Goal: Information Seeking & Learning: Learn about a topic

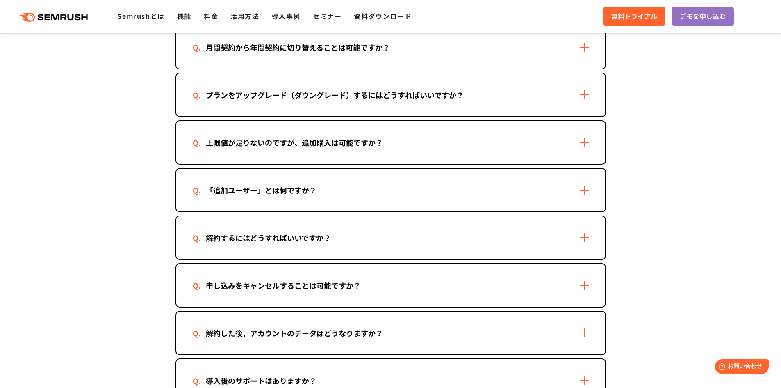
click at [404, 184] on div "「追加ユーザー」とは何ですか？" at bounding box center [390, 190] width 429 height 43
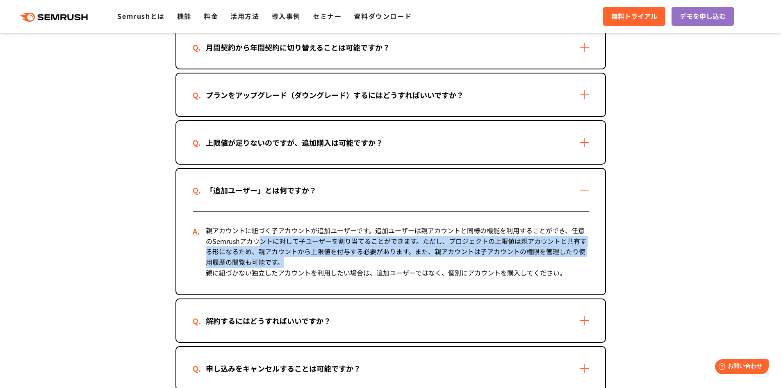
drag, startPoint x: 257, startPoint y: 245, endPoint x: 345, endPoint y: 258, distance: 89.1
click at [345, 258] on div "親アカウントに紐づく子アカウントが追加ユーザーです。追加ユーザーは親アカウントと同様の機能を利用することができ、任意のSemrushアカウントに対して子ユーザ…" at bounding box center [391, 253] width 396 height 82
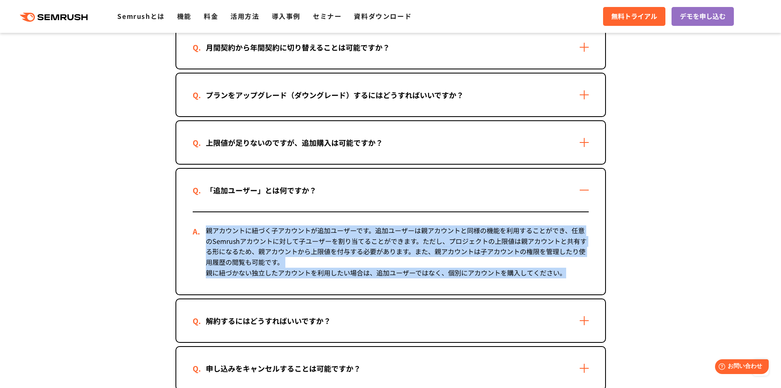
drag, startPoint x: 324, startPoint y: 258, endPoint x: 574, endPoint y: 277, distance: 250.5
click at [574, 277] on div "親アカウントに紐づく子アカウントが追加ユーザーです。追加ユーザーは親アカウントと同様の機能を利用することができ、任意のSemrushアカウントに対して子ユーザ…" at bounding box center [391, 253] width 396 height 82
click at [566, 277] on div at bounding box center [566, 277] width 0 height 0
click at [452, 277] on div "親アカウントに紐づく子アカウントが追加ユーザーです。追加ユーザーは親アカウントと同様の機能を利用することができ、任意のSemrushアカウントに対して子ユーザ…" at bounding box center [391, 253] width 396 height 82
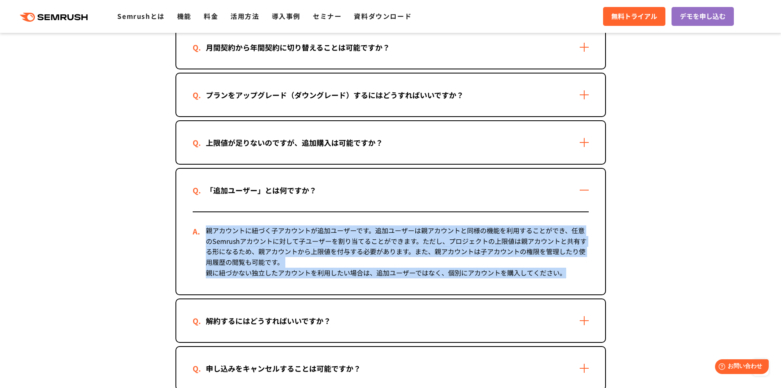
drag, startPoint x: 565, startPoint y: 280, endPoint x: 192, endPoint y: 230, distance: 375.7
click at [193, 230] on div "親アカウントに紐づく子アカウントが追加ユーザーです。追加ユーザーは親アカウントと同様の機能を利用することができ、任意のSemrushアカウントに対して子ユーザ…" at bounding box center [391, 253] width 396 height 82
drag, startPoint x: 183, startPoint y: 233, endPoint x: 181, endPoint y: 227, distance: 6.2
click at [183, 231] on div "親アカウントに紐づく子アカウントが追加ユーザーです。追加ユーザーは親アカウントと同様の機能を利用することができ、任意のSemrushアカウントに対して子ユーザ…" at bounding box center [390, 252] width 429 height 83
click at [193, 239] on div "親アカウントに紐づく子アカウントが追加ユーザーです。追加ユーザーは親アカウントと同様の機能を利用することができ、任意のSemrushアカウントに対して子ユーザ…" at bounding box center [391, 253] width 396 height 82
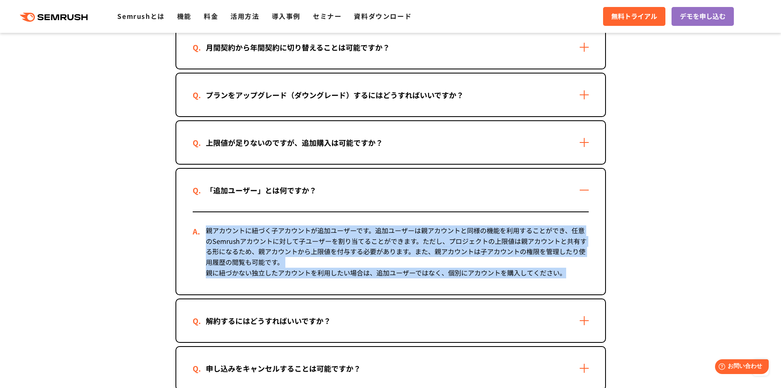
drag, startPoint x: 138, startPoint y: 226, endPoint x: 585, endPoint y: 277, distance: 450.4
click at [585, 277] on section "ご契約について 有料プランへの申し込み方法を教えてください 2つの方法があります。 ・Semrushの管理画面から申し込む 1. Semrushにログインしま…" at bounding box center [390, 89] width 781 height 988
click at [408, 251] on div "親アカウントに紐づく子アカウントが追加ユーザーです。追加ユーザーは親アカウントと同様の機能を利用することができ、任意のSemrushアカウントに対して子ユーザ…" at bounding box center [391, 253] width 396 height 82
drag, startPoint x: 572, startPoint y: 274, endPoint x: 187, endPoint y: 228, distance: 387.0
click at [187, 228] on div "親アカウントに紐づく子アカウントが追加ユーザーです。追加ユーザーは親アカウントと同様の機能を利用することができ、任意のSemrushアカウントに対して子ユーザ…" at bounding box center [390, 252] width 429 height 83
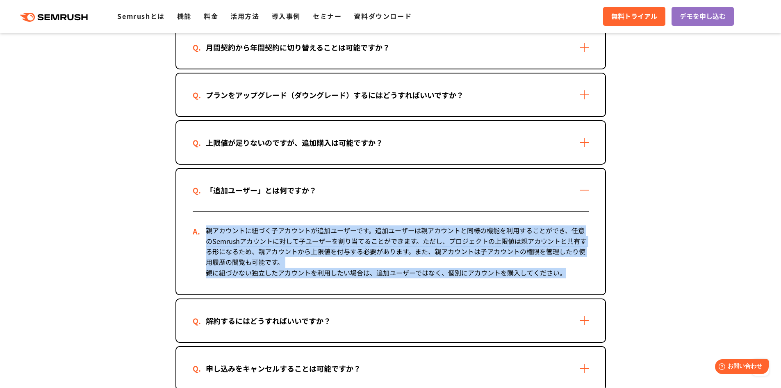
click at [182, 233] on div "親アカウントに紐づく子アカウントが追加ユーザーです。追加ユーザーは親アカウントと同様の機能を利用することができ、任意のSemrushアカウントに対して子ユーザ…" at bounding box center [390, 252] width 429 height 83
drag, startPoint x: 145, startPoint y: 228, endPoint x: 563, endPoint y: 268, distance: 419.4
click at [563, 268] on section "ご契約について 有料プランへの申し込み方法を教えてください 2つの方法があります。 ・Semrushの管理画面から申し込む 1. Semrushにログインしま…" at bounding box center [390, 89] width 781 height 988
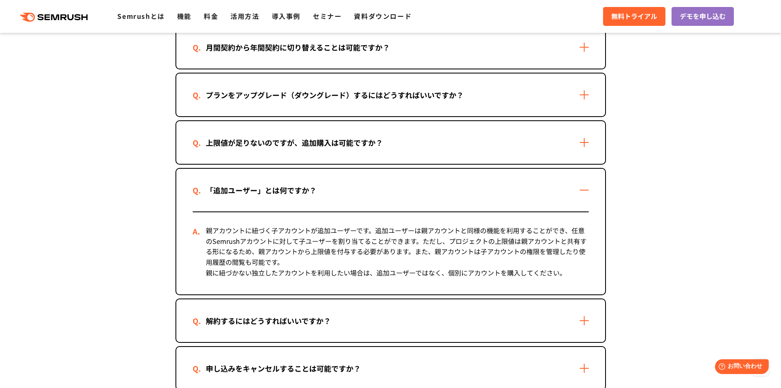
click at [433, 205] on div "「追加ユーザー」とは何ですか？" at bounding box center [390, 190] width 429 height 43
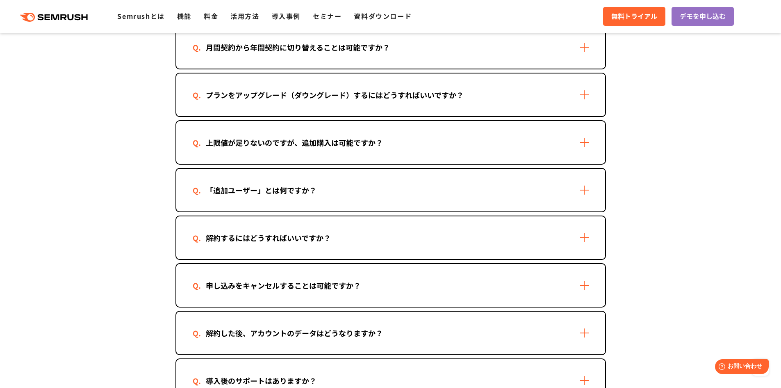
drag, startPoint x: 324, startPoint y: 169, endPoint x: 315, endPoint y: 181, distance: 15.5
click at [324, 170] on div "「追加ユーザー」とは何ですか？" at bounding box center [390, 190] width 429 height 43
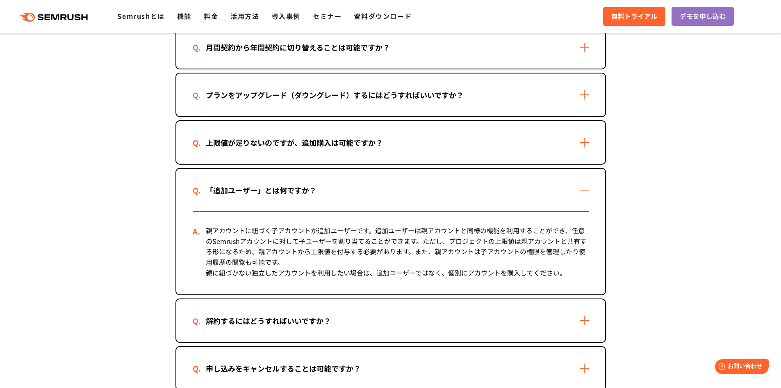
click at [89, 247] on section "ご契約について 有料プランへの申し込み方法を教えてください 2つの方法があります。 ・Semrushの管理画面から申し込む 1. Semrushにログインしま…" at bounding box center [390, 89] width 781 height 988
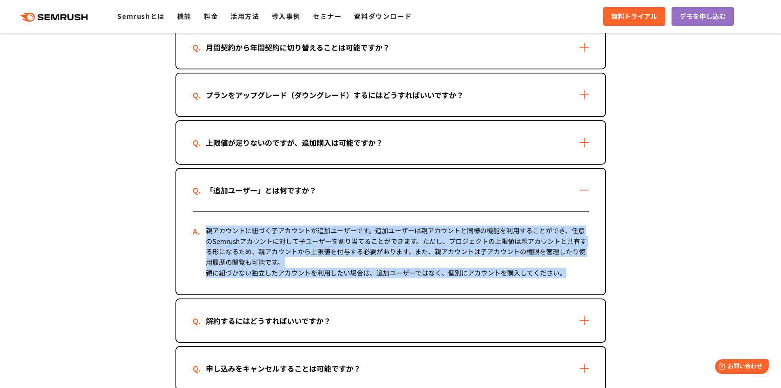
drag, startPoint x: 580, startPoint y: 283, endPoint x: 188, endPoint y: 229, distance: 395.4
click at [188, 229] on div "親アカウントに紐づく子アカウントが追加ユーザーです。追加ユーザーは親アカウントと同様の機能を利用することができ、任意のSemrushアカウントに対して子ユーザ…" at bounding box center [390, 252] width 429 height 83
click at [392, 233] on div "親アカウントに紐づく子アカウントが追加ユーザーです。追加ユーザーは親アカウントと同様の機能を利用することができ、任意のSemrushアカウントに対して子ユーザ…" at bounding box center [391, 253] width 396 height 82
